Goal: Task Accomplishment & Management: Use online tool/utility

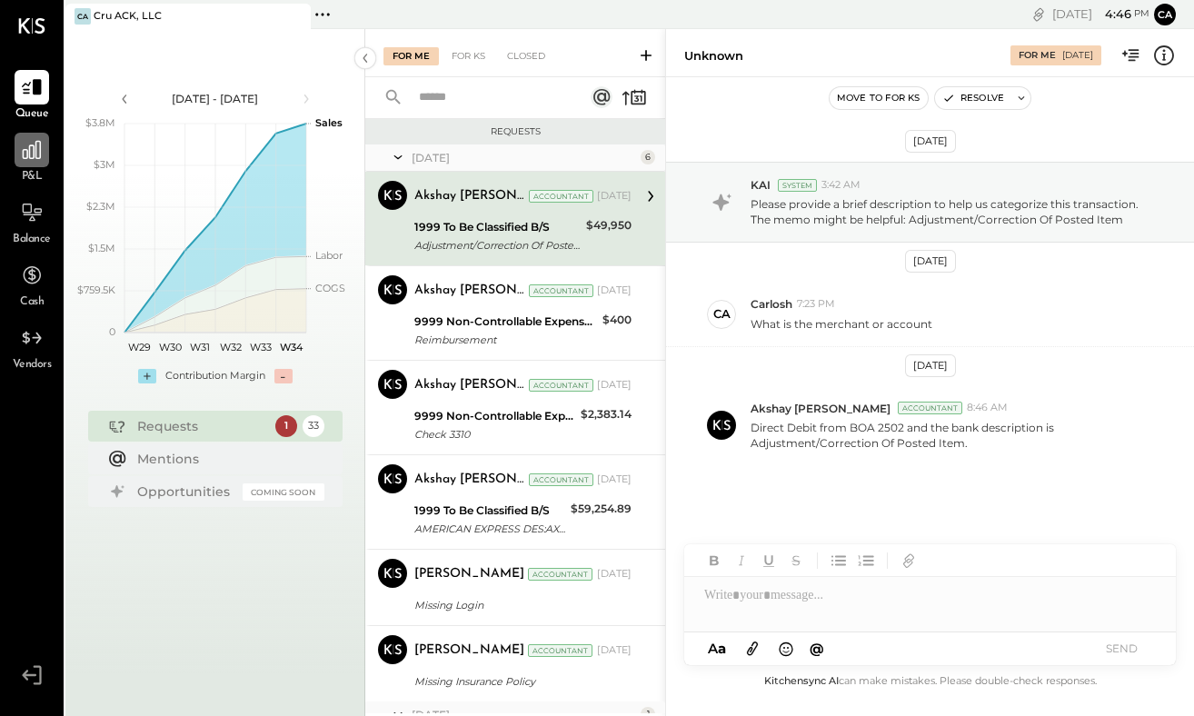
click at [25, 156] on icon at bounding box center [32, 150] width 24 height 24
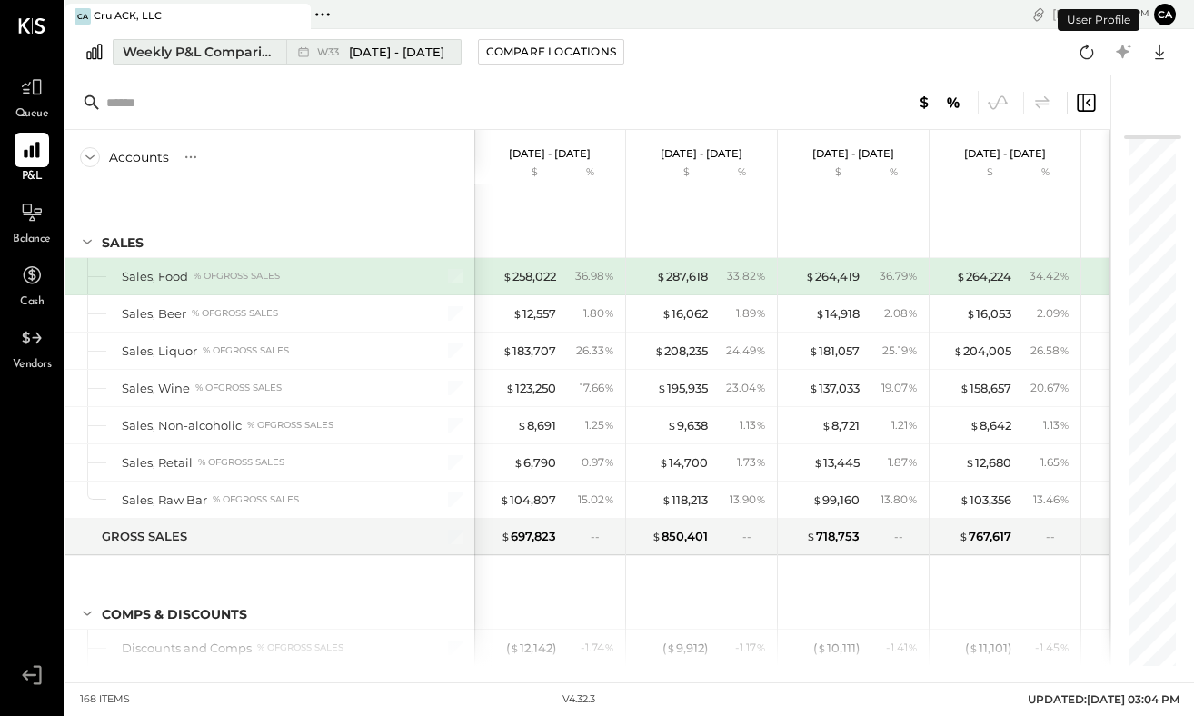
click at [394, 52] on span "[DATE] - [DATE]" at bounding box center [396, 52] width 95 height 17
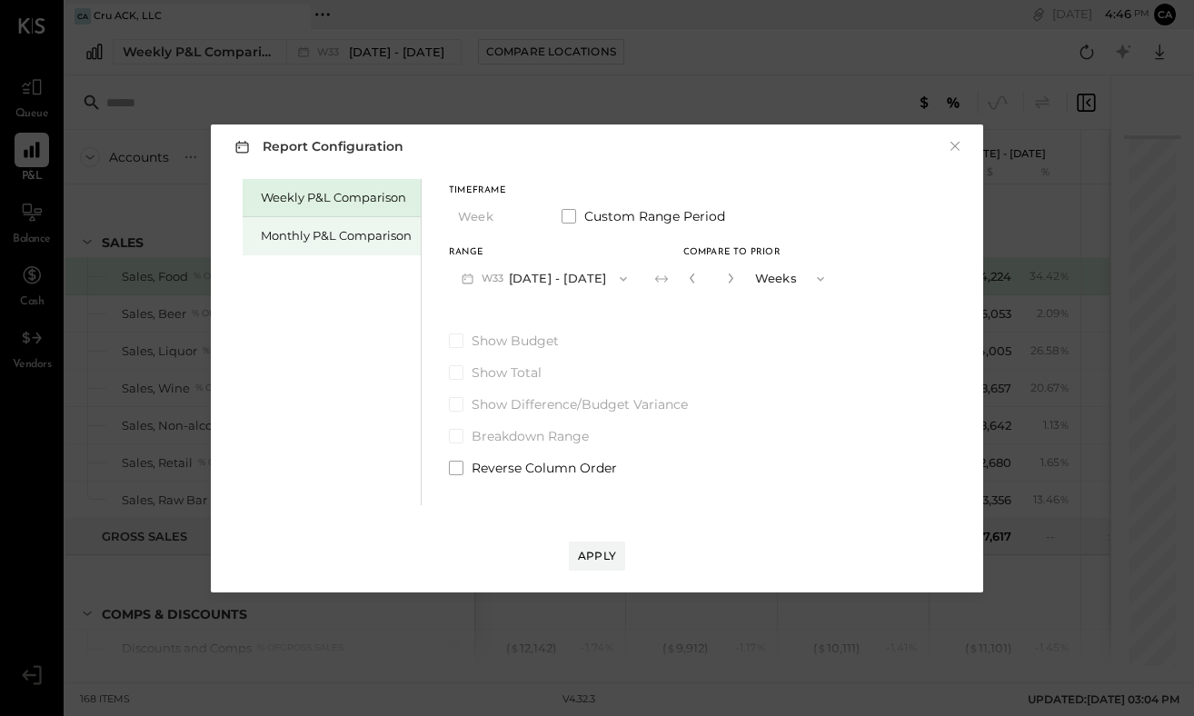
click at [355, 232] on div "Monthly P&L Comparison" at bounding box center [336, 235] width 151 height 17
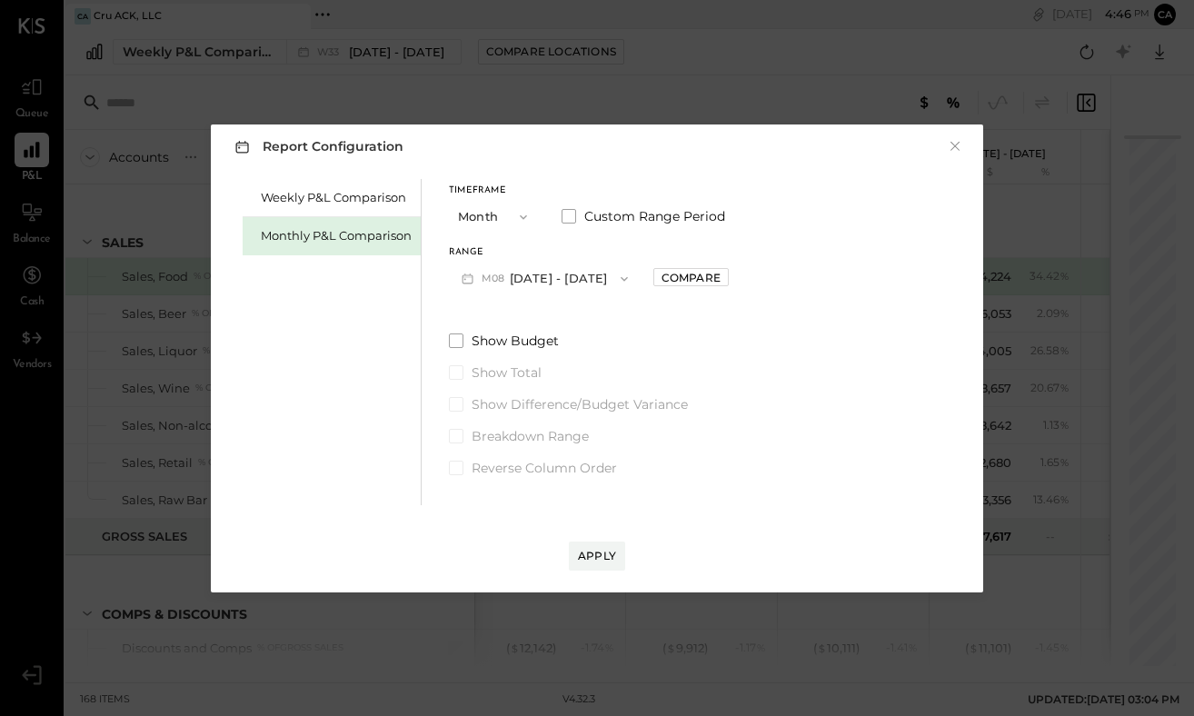
click at [608, 275] on span "button" at bounding box center [620, 279] width 24 height 15
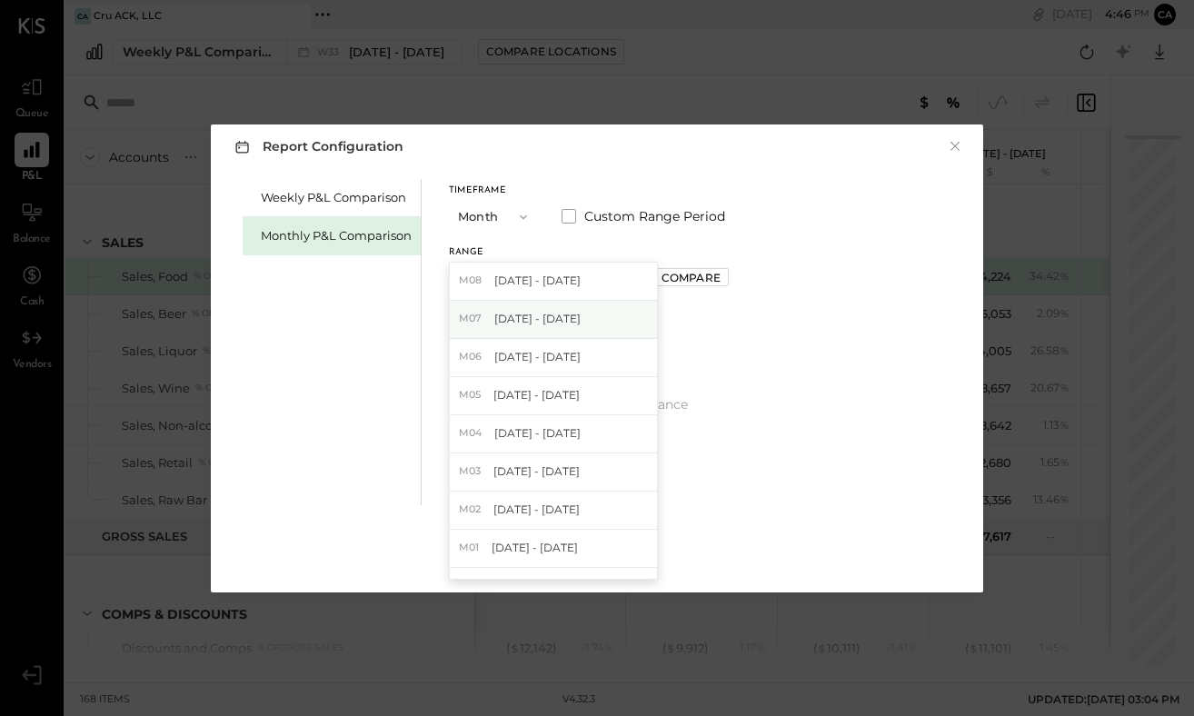
click at [566, 317] on div "M07 [DATE] - [DATE]" at bounding box center [553, 320] width 207 height 38
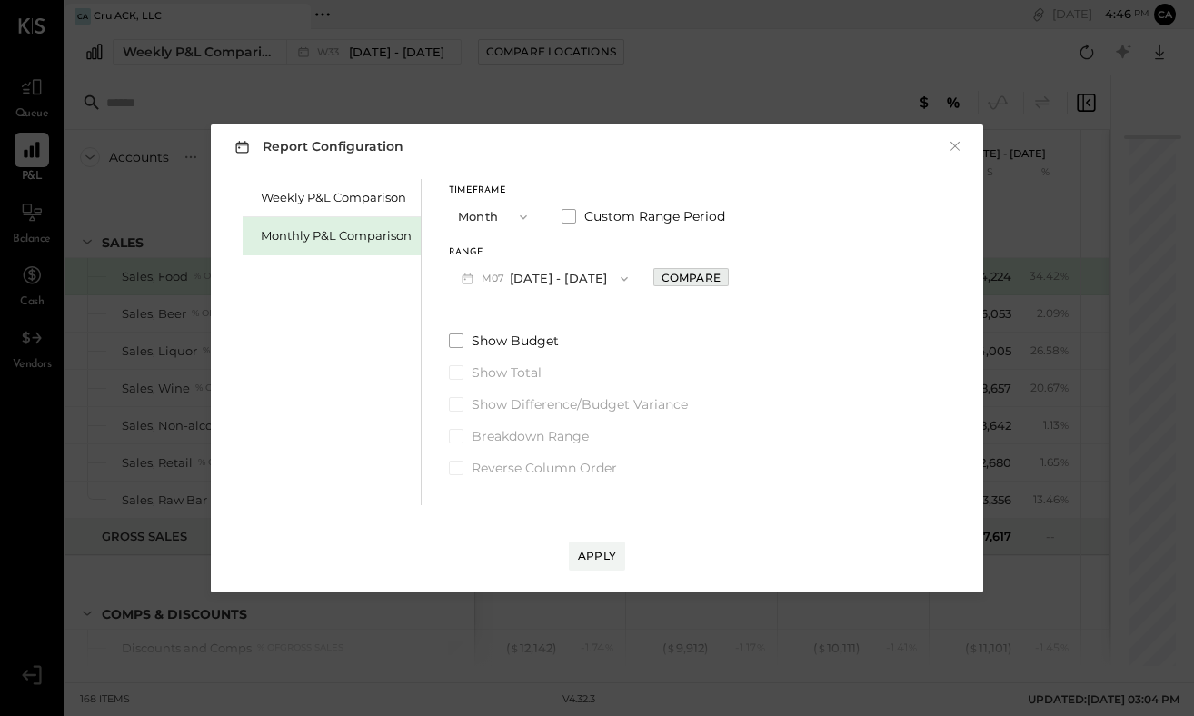
click at [662, 279] on div "Compare" at bounding box center [691, 277] width 59 height 15
click at [617, 275] on icon "button" at bounding box center [624, 279] width 15 height 15
click at [519, 211] on icon "button" at bounding box center [523, 217] width 15 height 15
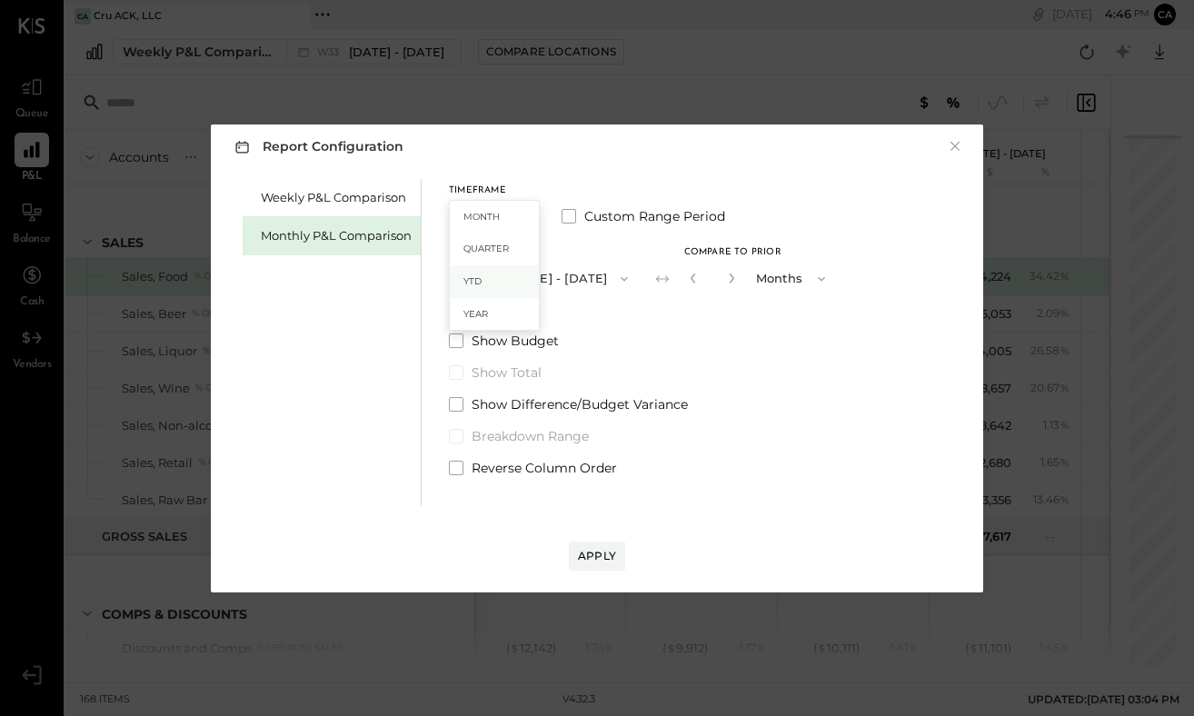
click at [500, 284] on div "YTD" at bounding box center [494, 281] width 89 height 33
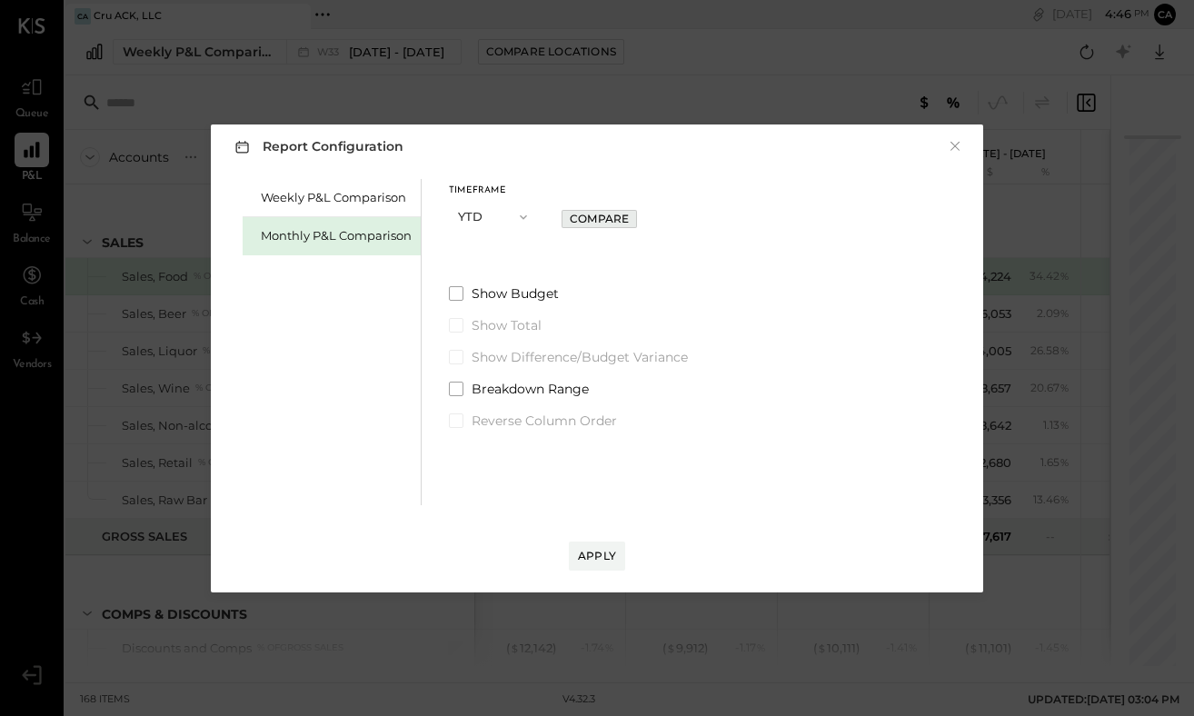
click at [588, 215] on div "Compare" at bounding box center [599, 218] width 59 height 15
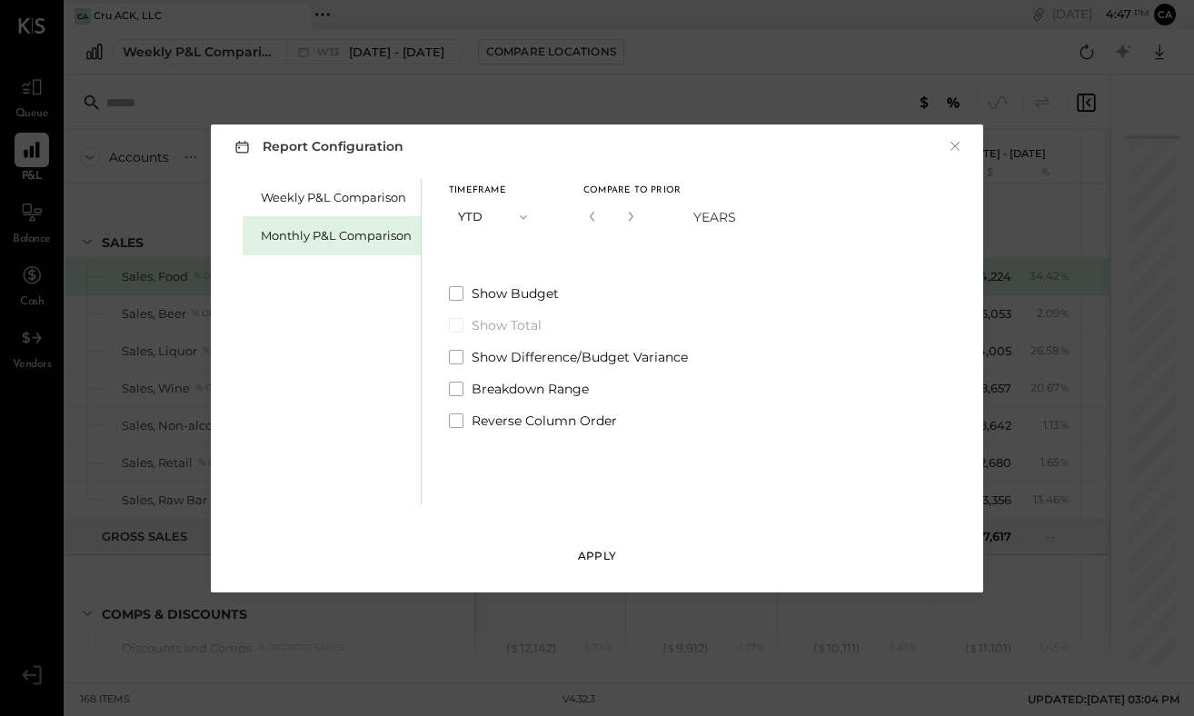
click at [605, 554] on div "Apply" at bounding box center [597, 555] width 38 height 15
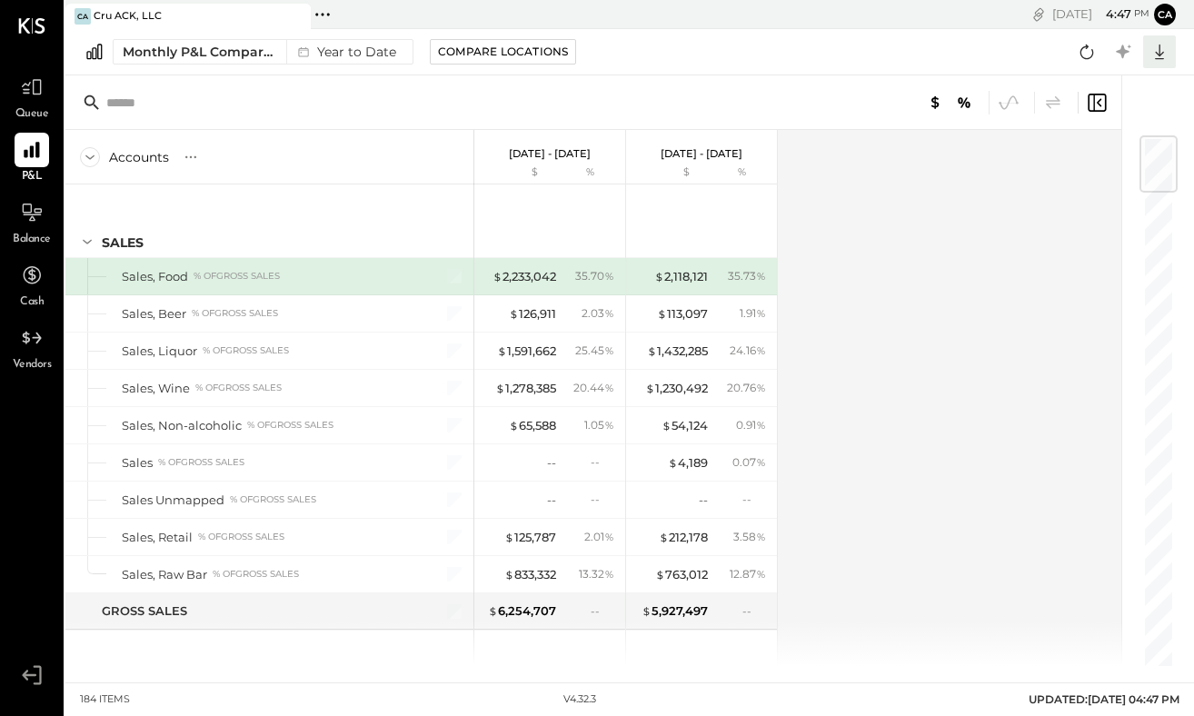
click at [1153, 55] on icon at bounding box center [1160, 52] width 24 height 24
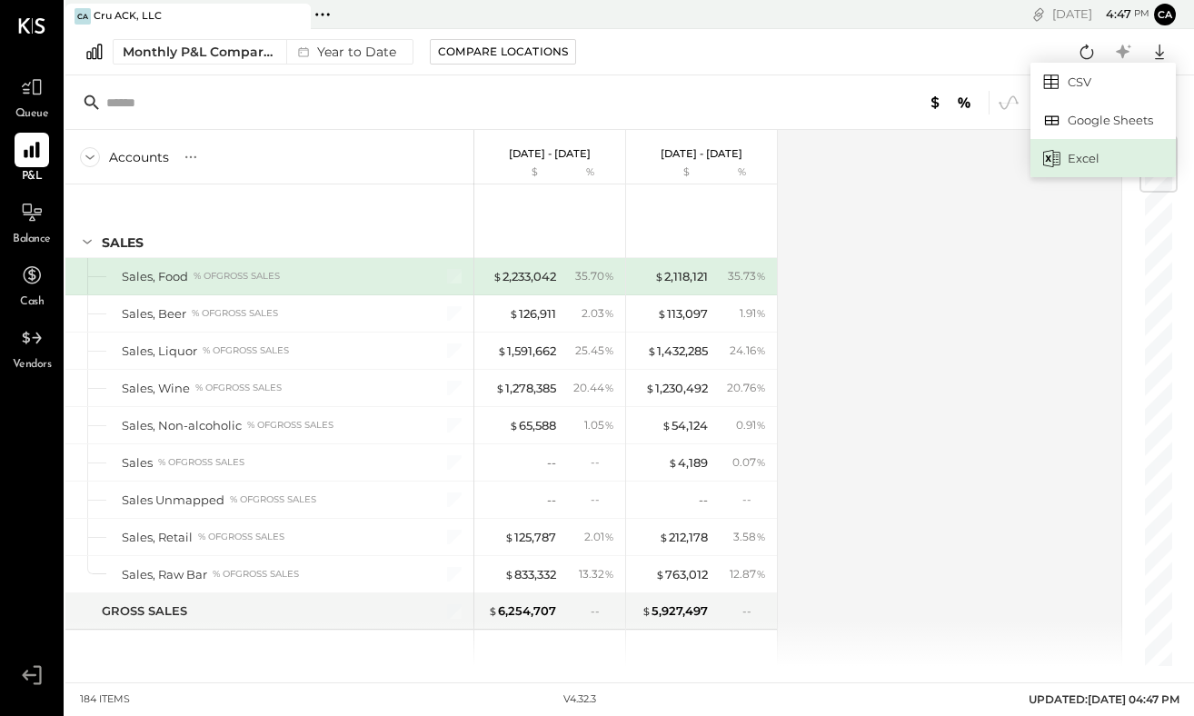
click at [1082, 151] on div "Excel" at bounding box center [1103, 158] width 145 height 38
